Goal: Information Seeking & Learning: Learn about a topic

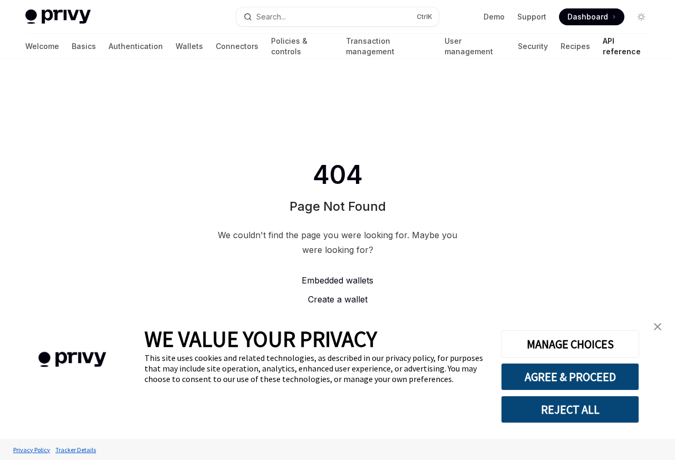
type textarea "*"
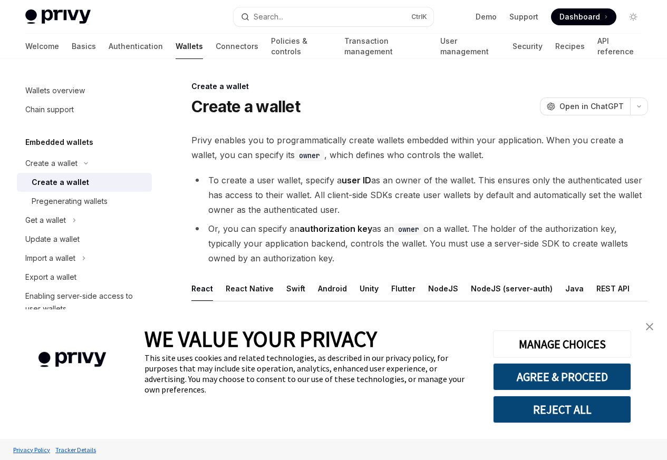
type textarea "*"
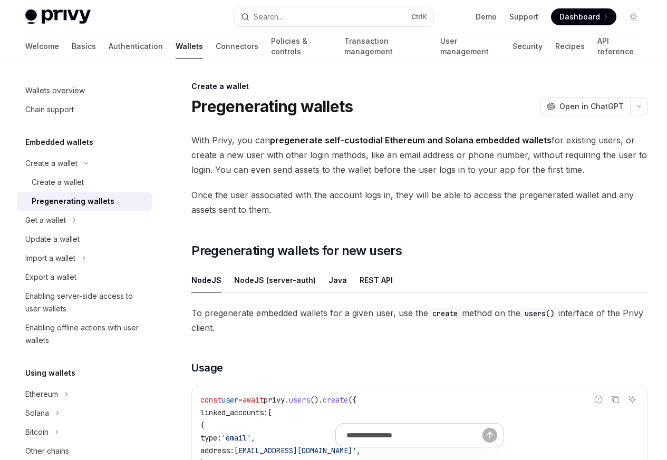
type textarea "*"
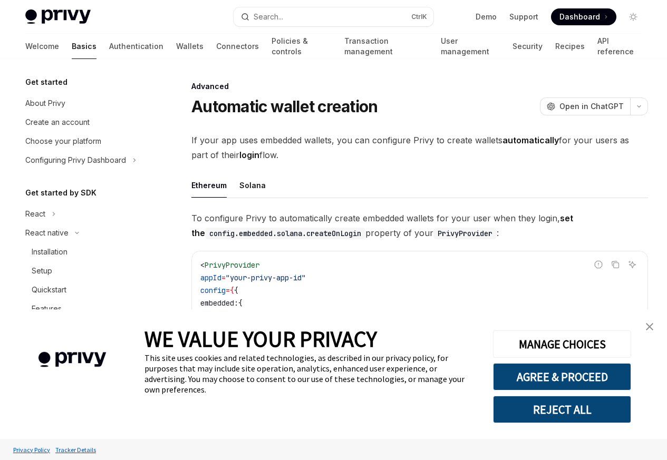
type textarea "*"
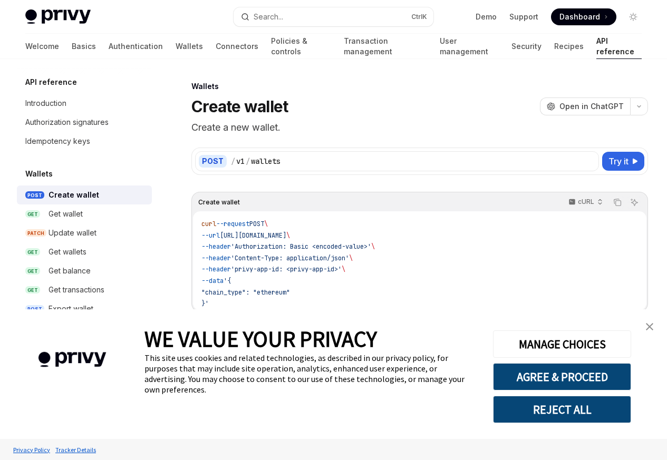
type textarea "*"
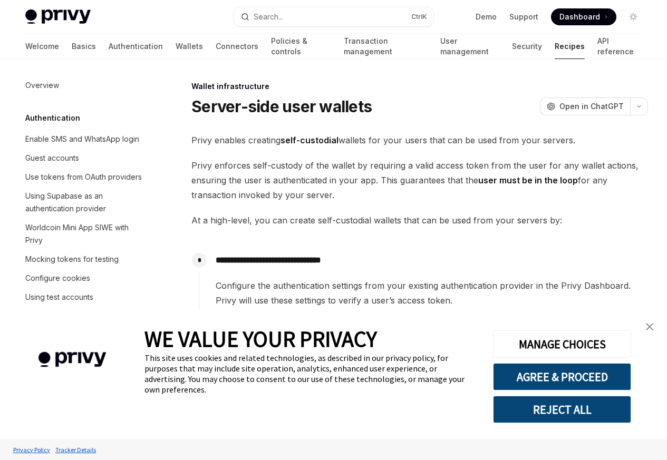
type textarea "*"
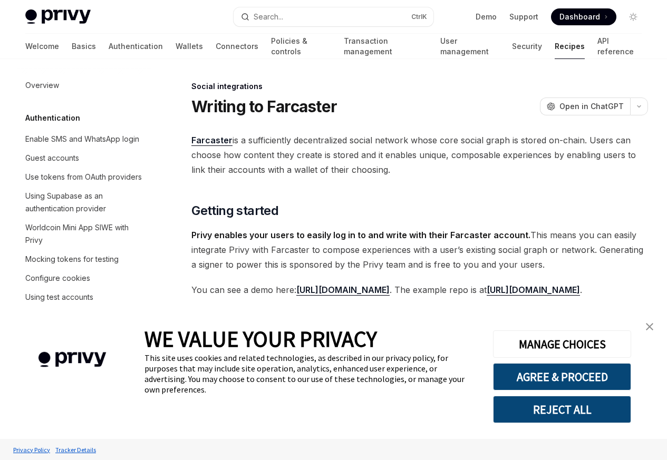
type textarea "*"
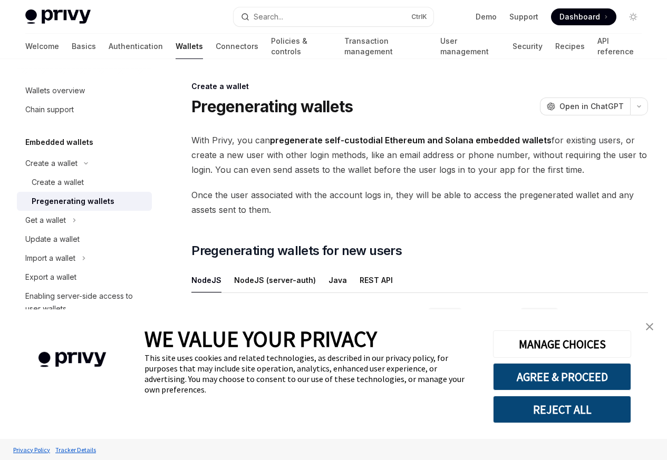
type textarea "*"
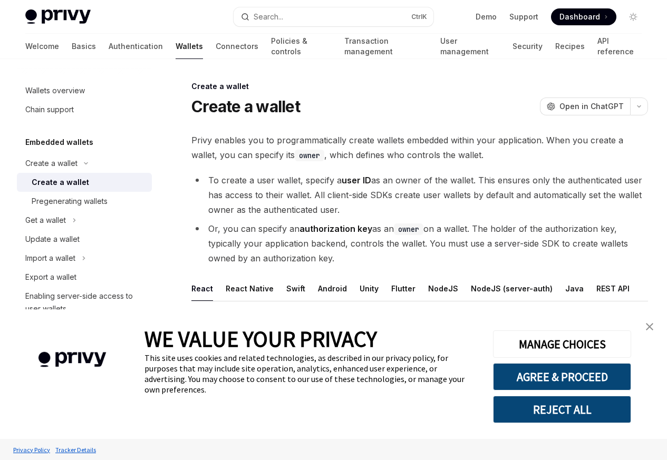
type textarea "*"
